Goal: Task Accomplishment & Management: Use online tool/utility

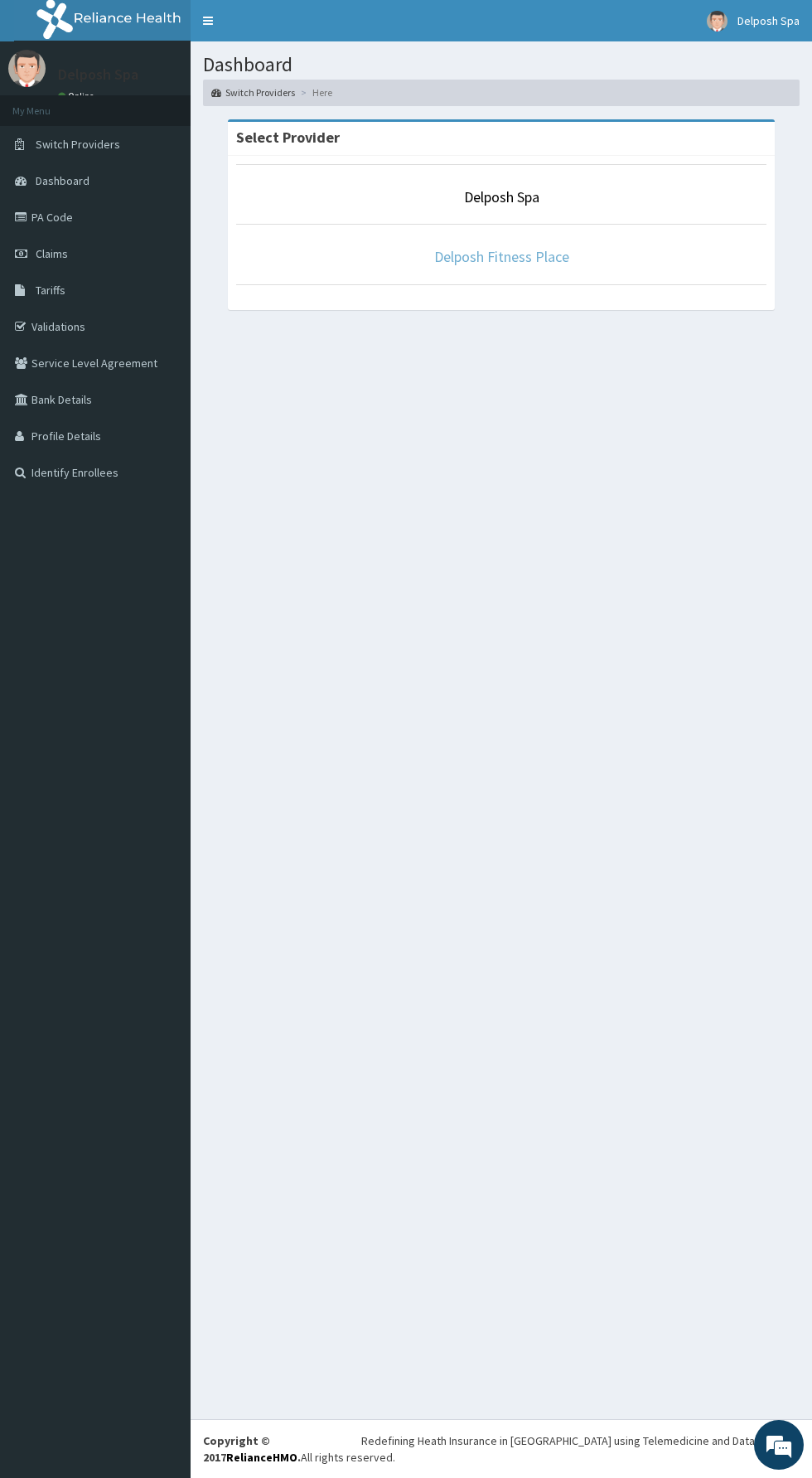
click at [520, 259] on link "Delposh Fitness Place" at bounding box center [501, 257] width 135 height 19
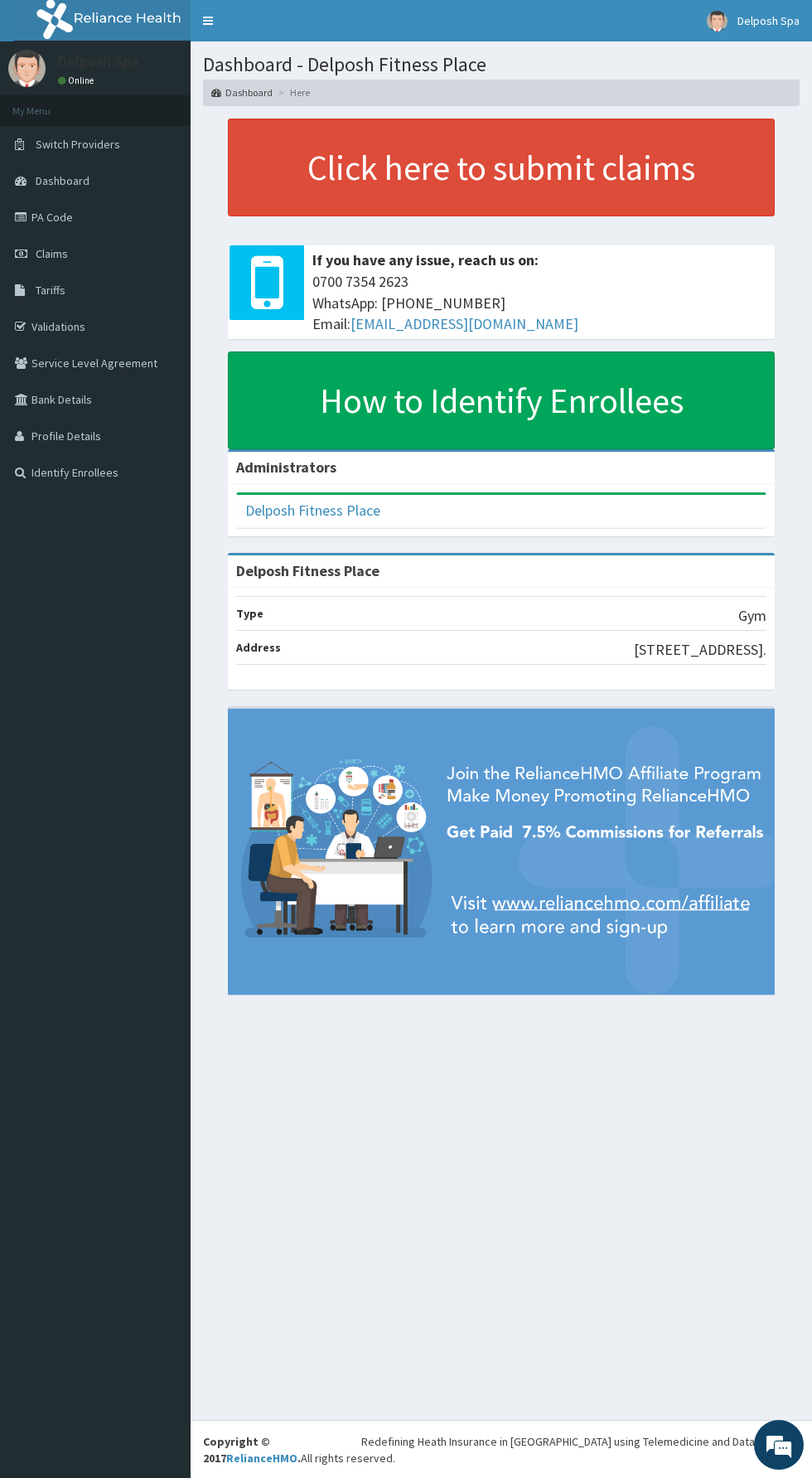
click at [73, 266] on link "Claims" at bounding box center [95, 254] width 190 height 37
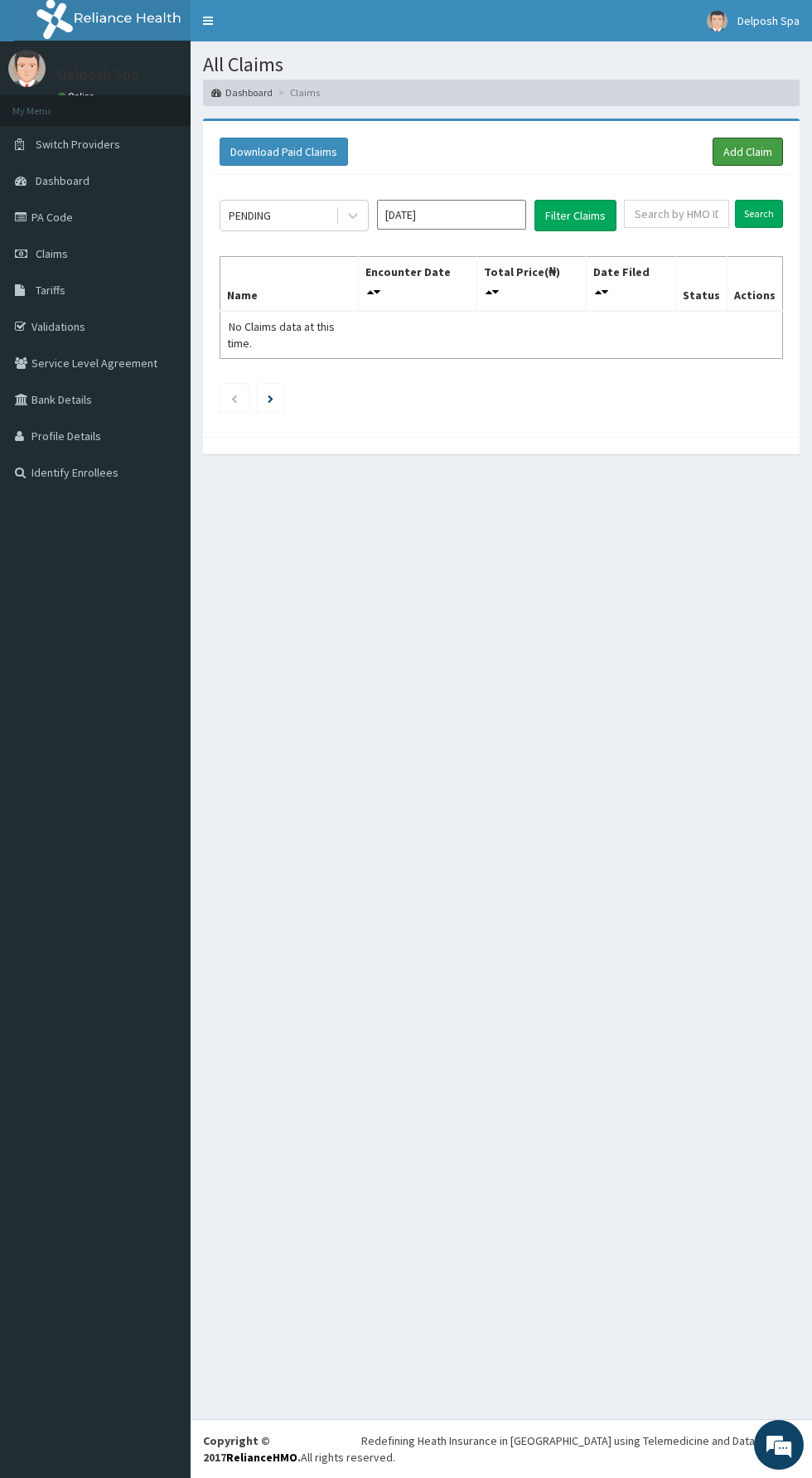
click at [762, 145] on link "Add Claim" at bounding box center [748, 152] width 71 height 29
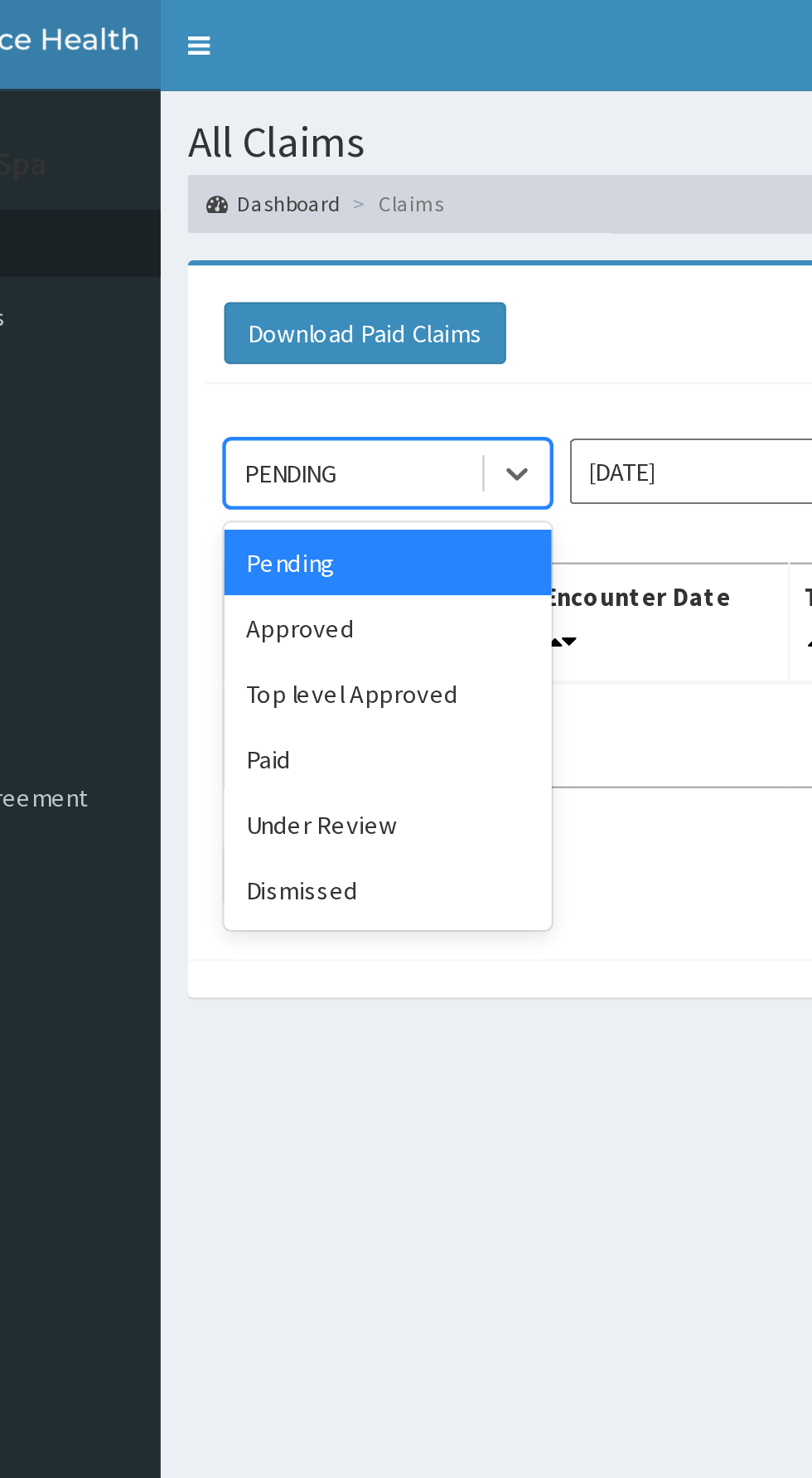
click at [290, 346] on div "Paid" at bounding box center [294, 346] width 149 height 29
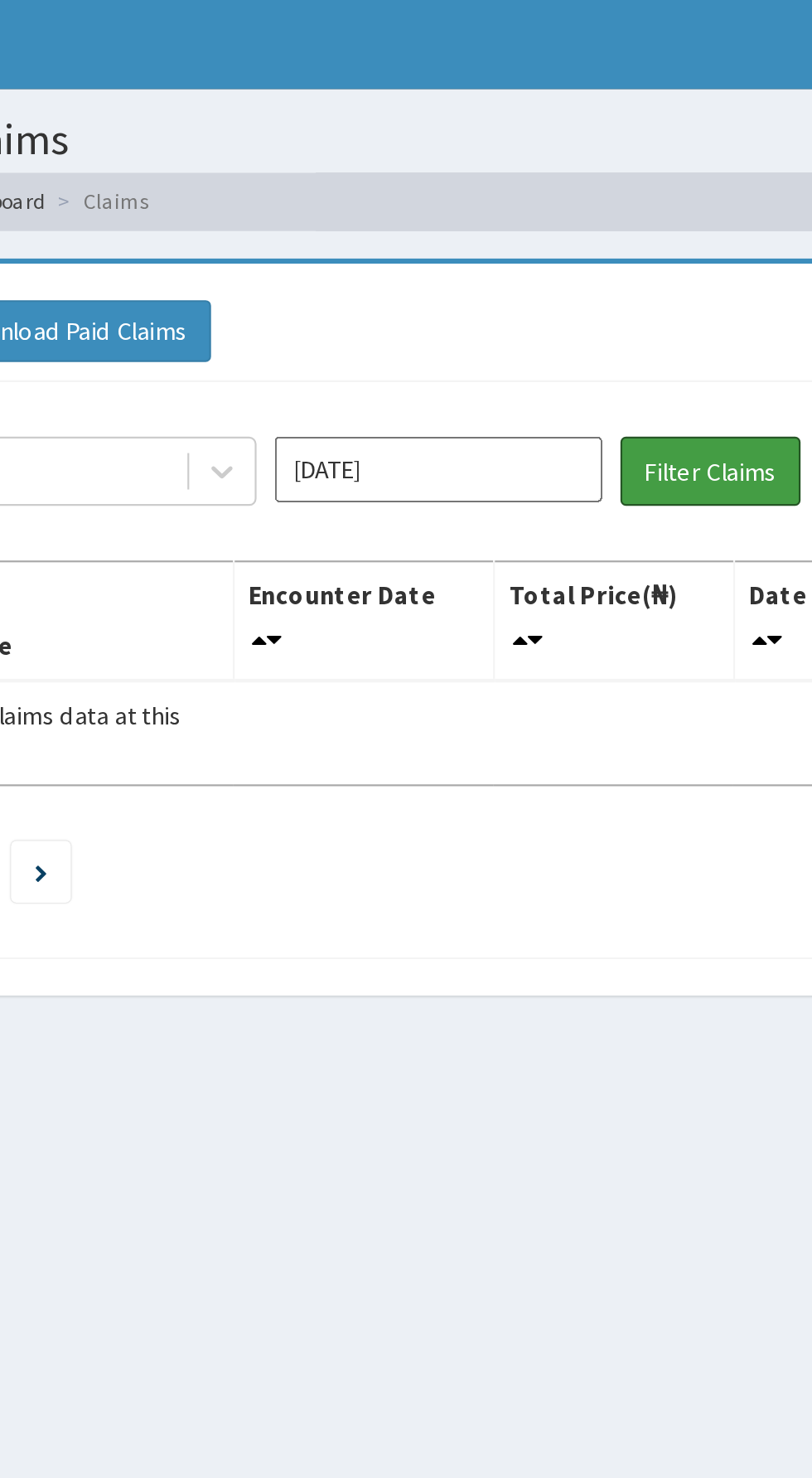
click at [567, 221] on button "Filter Claims" at bounding box center [575, 215] width 82 height 31
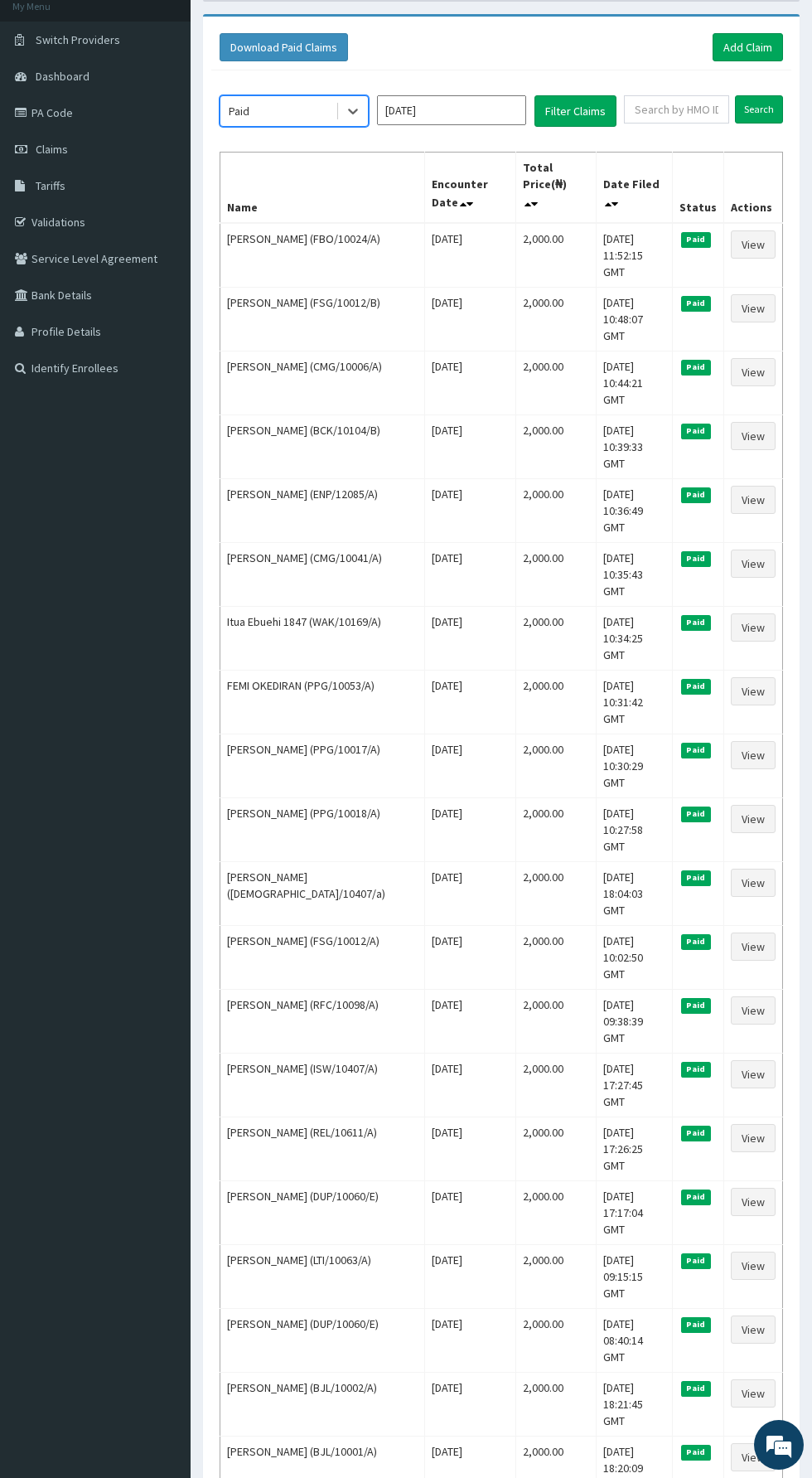
scroll to position [147, 0]
